Goal: Check status: Check status

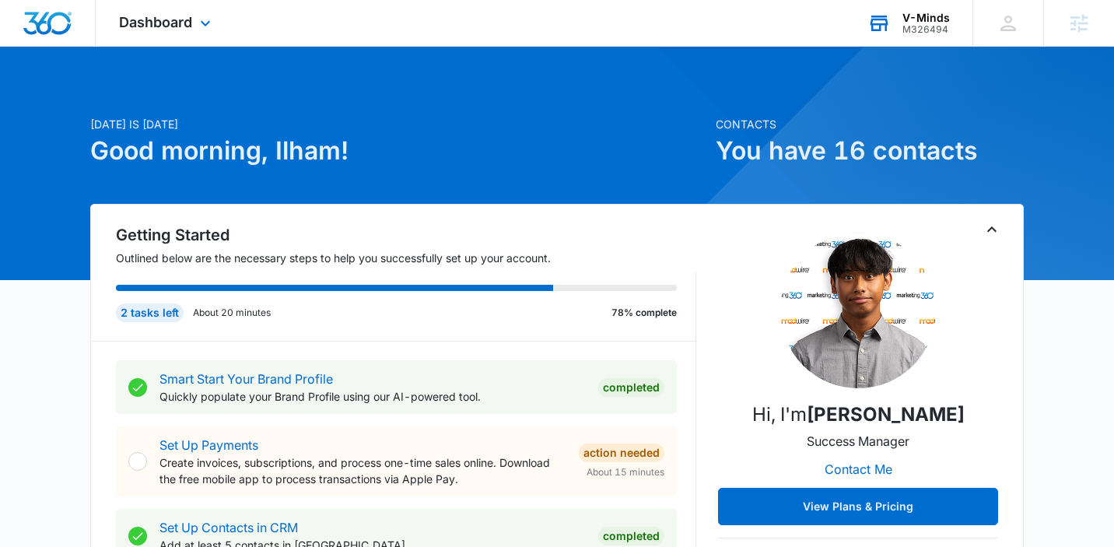
click at [912, 16] on div "V-Minds" at bounding box center [926, 18] width 47 height 12
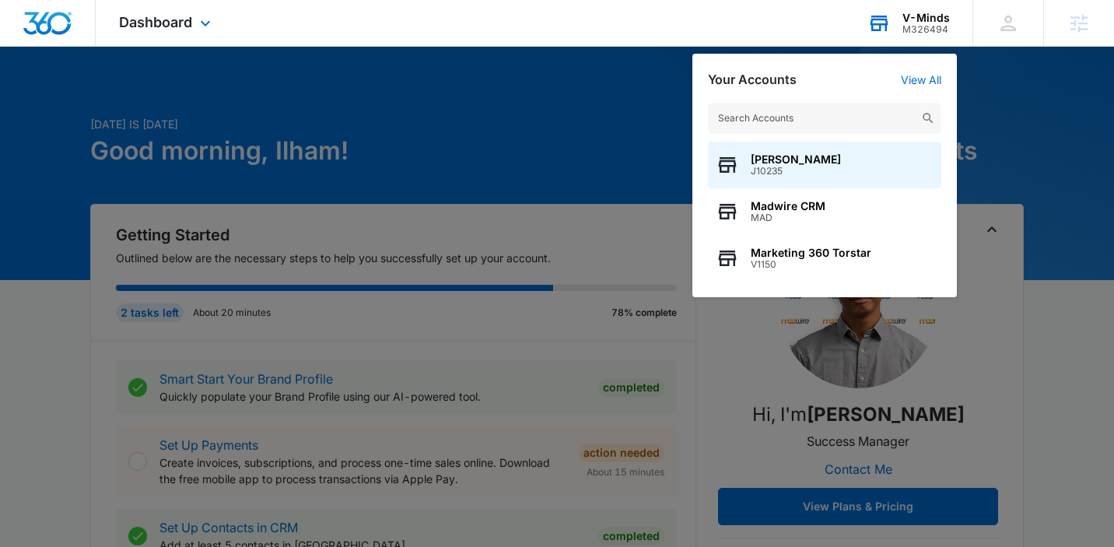
click at [846, 107] on input "text" at bounding box center [824, 118] width 233 height 31
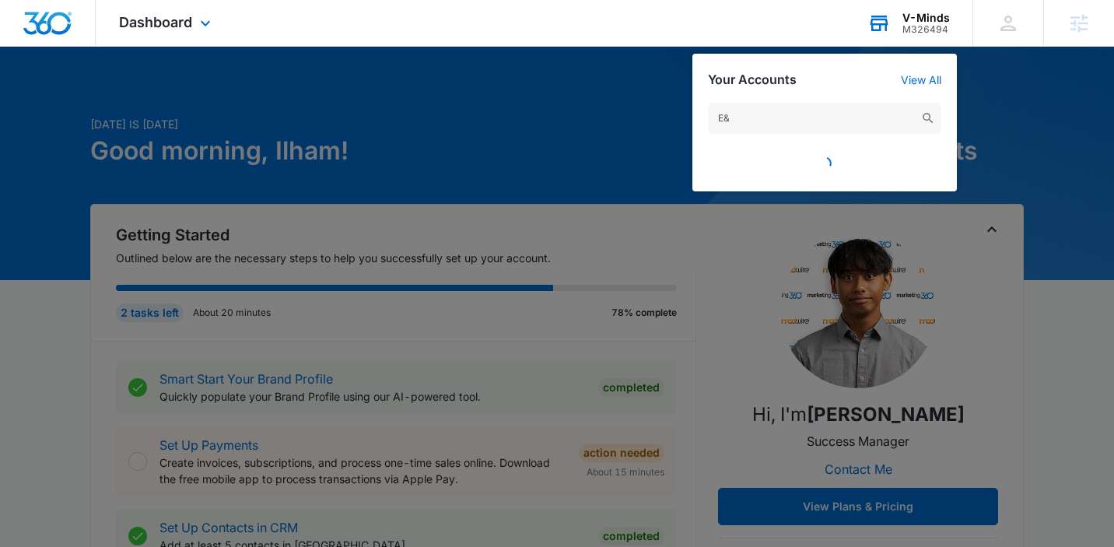
type input "E&S"
click at [777, 119] on input "E&S" at bounding box center [824, 118] width 233 height 31
drag, startPoint x: 777, startPoint y: 119, endPoint x: 697, endPoint y: 119, distance: 79.4
click at [697, 119] on div "E&S" at bounding box center [825, 139] width 265 height 104
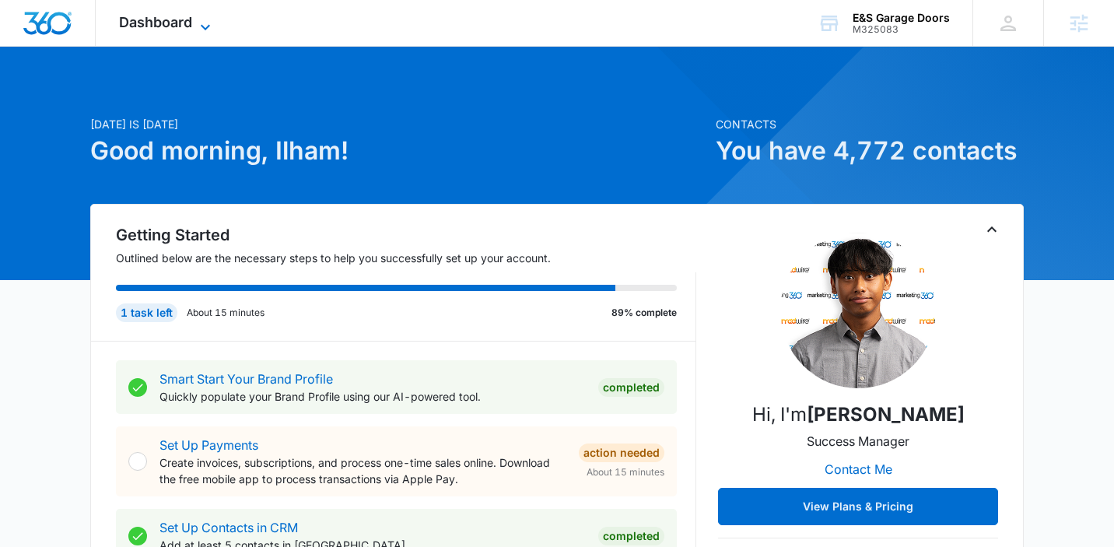
click at [184, 15] on span "Dashboard" at bounding box center [155, 22] width 73 height 16
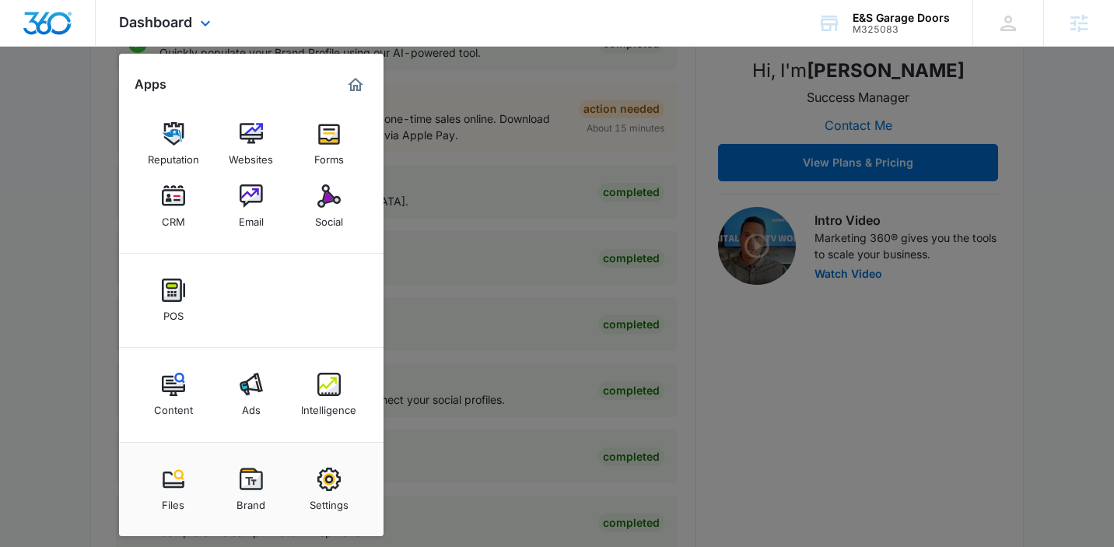
scroll to position [39, 0]
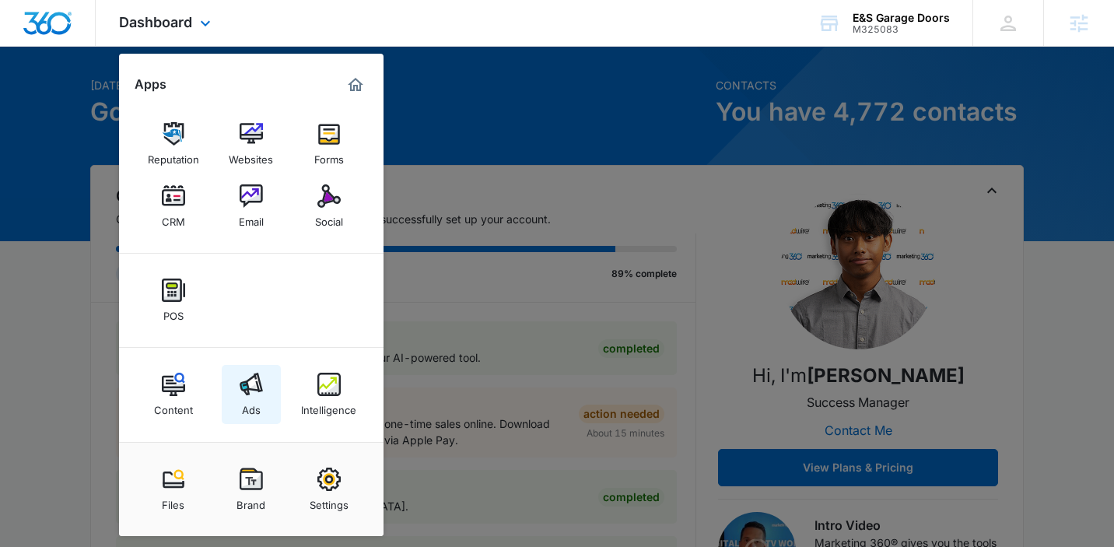
click at [237, 418] on link "Ads" at bounding box center [251, 394] width 59 height 59
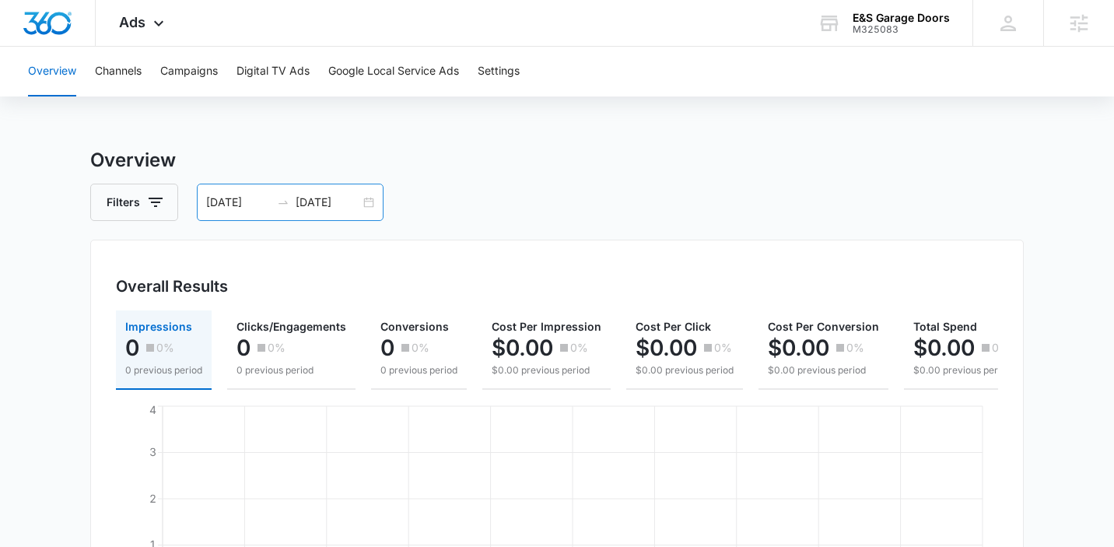
click at [381, 198] on div "[DATE] [DATE]" at bounding box center [290, 202] width 187 height 37
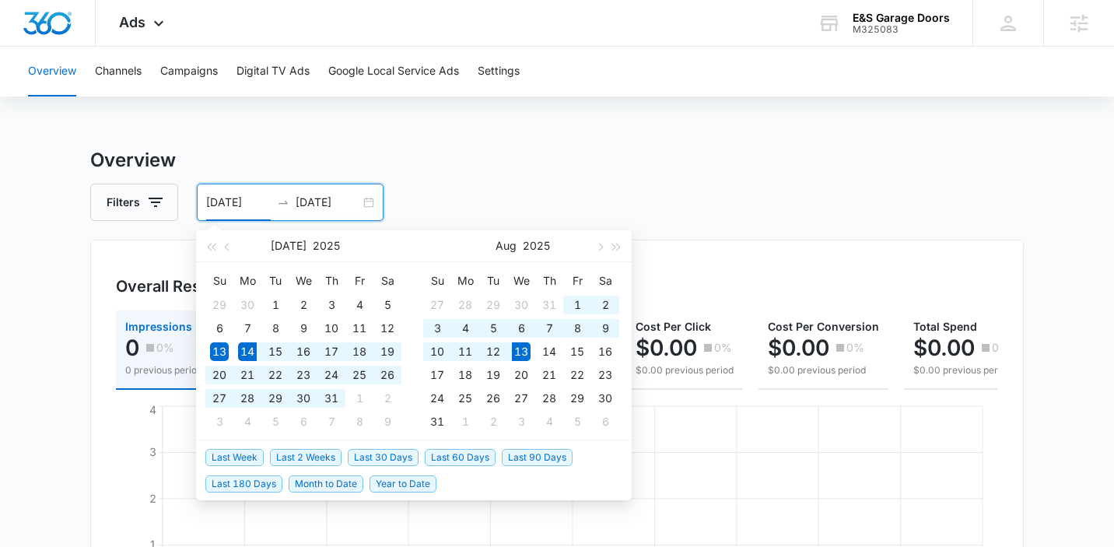
click at [394, 458] on span "Last 30 Days" at bounding box center [383, 457] width 71 height 17
type input "[DATE]"
type input "08/13/2025"
